Goal: Find contact information: Find contact information

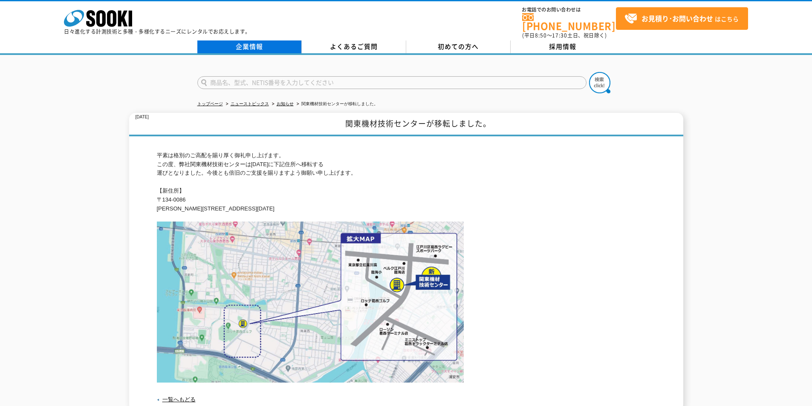
click at [255, 40] on link "企業情報" at bounding box center [249, 46] width 104 height 13
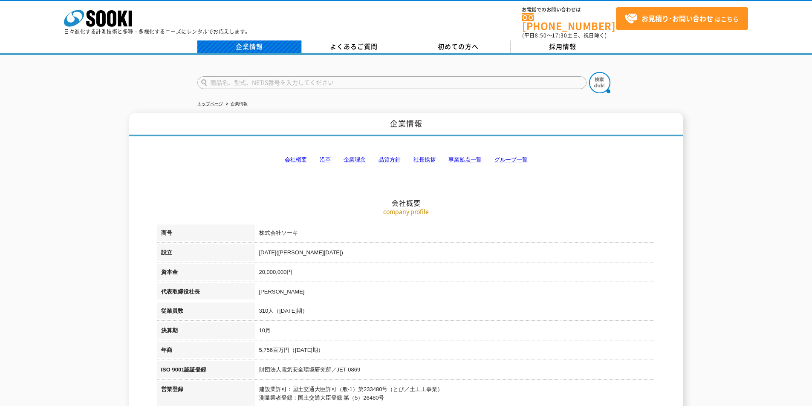
click at [267, 40] on link "企業情報" at bounding box center [249, 46] width 104 height 13
click at [467, 156] on link "事業拠点一覧" at bounding box center [464, 159] width 33 height 6
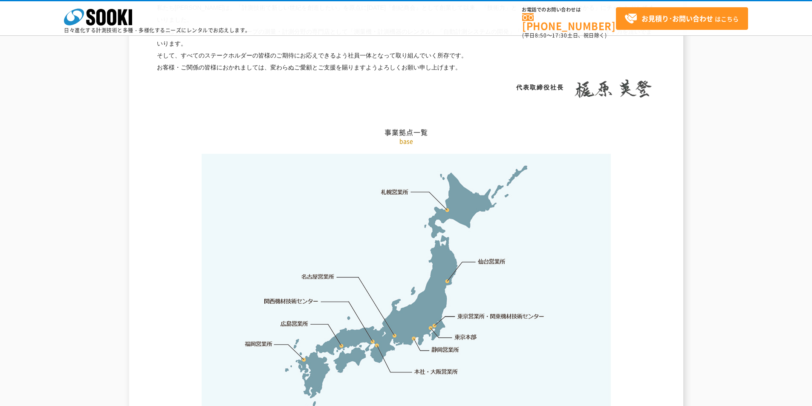
scroll to position [1711, 0]
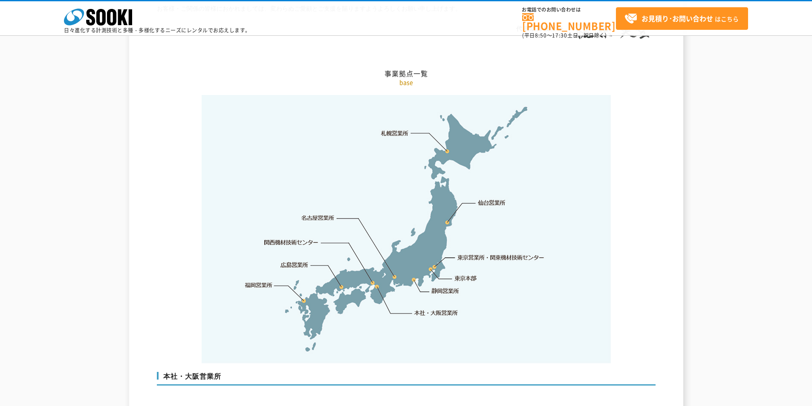
click at [472, 253] on link "東京営業所・関東機材技術センター" at bounding box center [501, 257] width 87 height 9
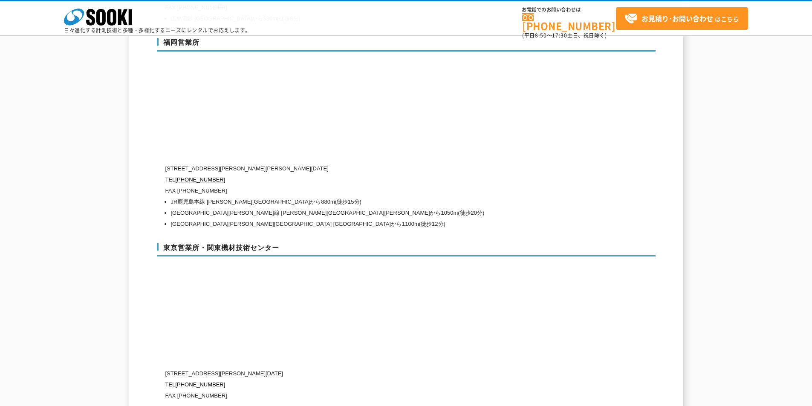
scroll to position [3601, 0]
